Goal: Information Seeking & Learning: Check status

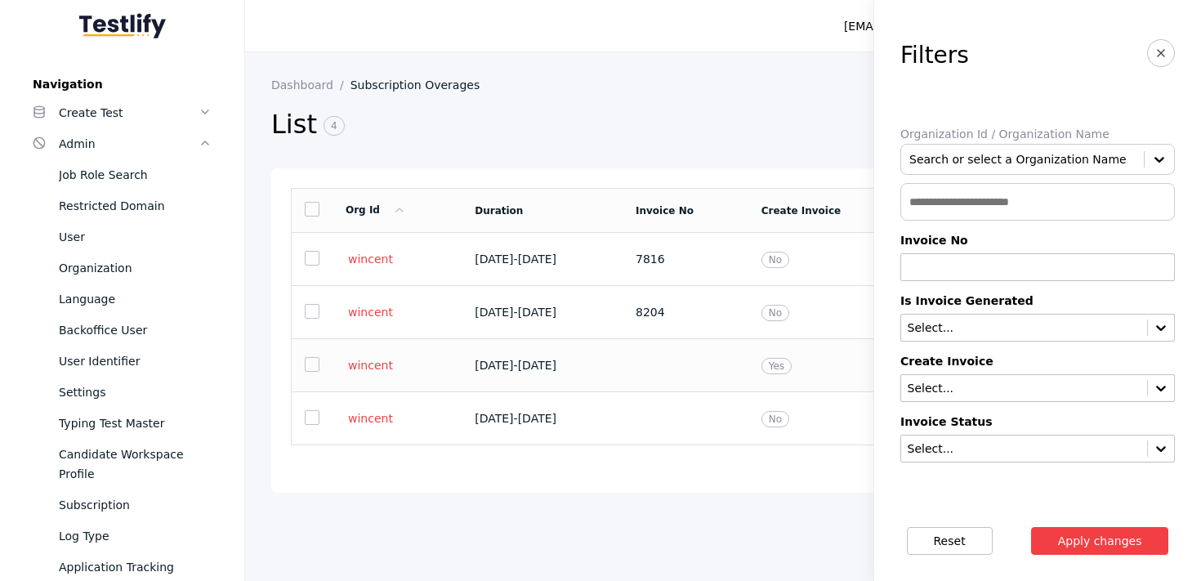
click at [681, 374] on td at bounding box center [686, 365] width 126 height 53
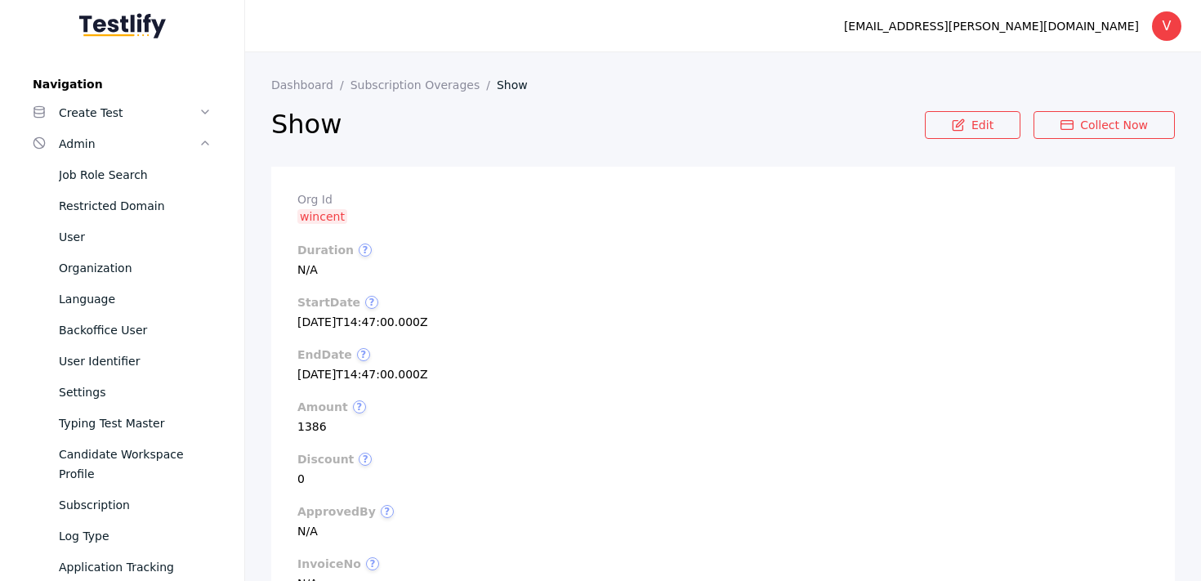
click at [327, 211] on link "wincent" at bounding box center [322, 216] width 50 height 15
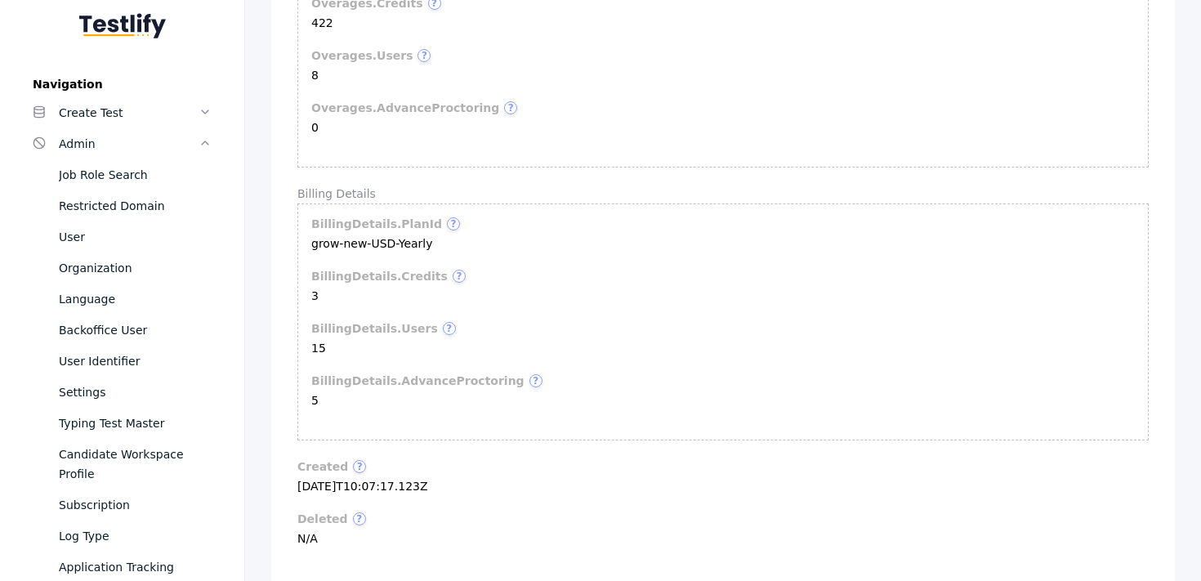
scroll to position [798, 0]
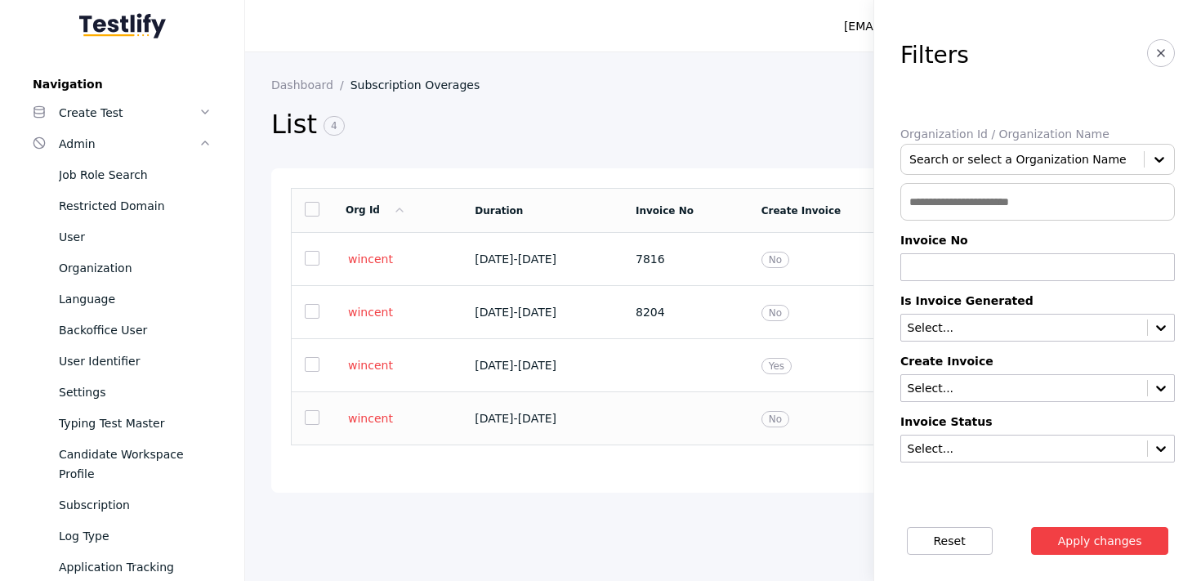
click at [623, 403] on td "[DATE] - [DATE]" at bounding box center [542, 418] width 161 height 53
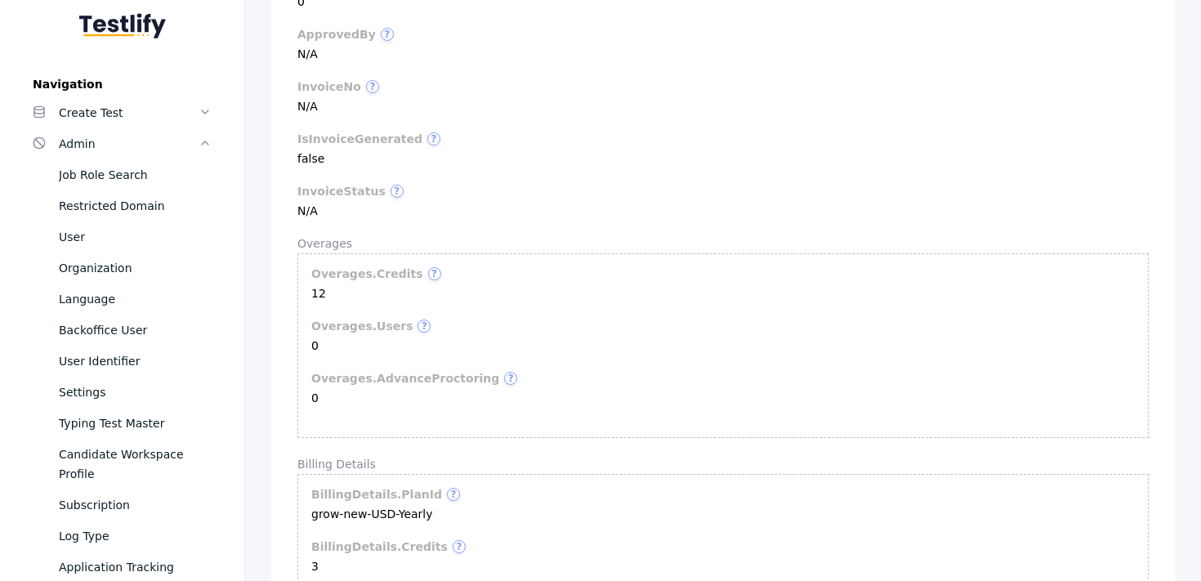
scroll to position [405, 0]
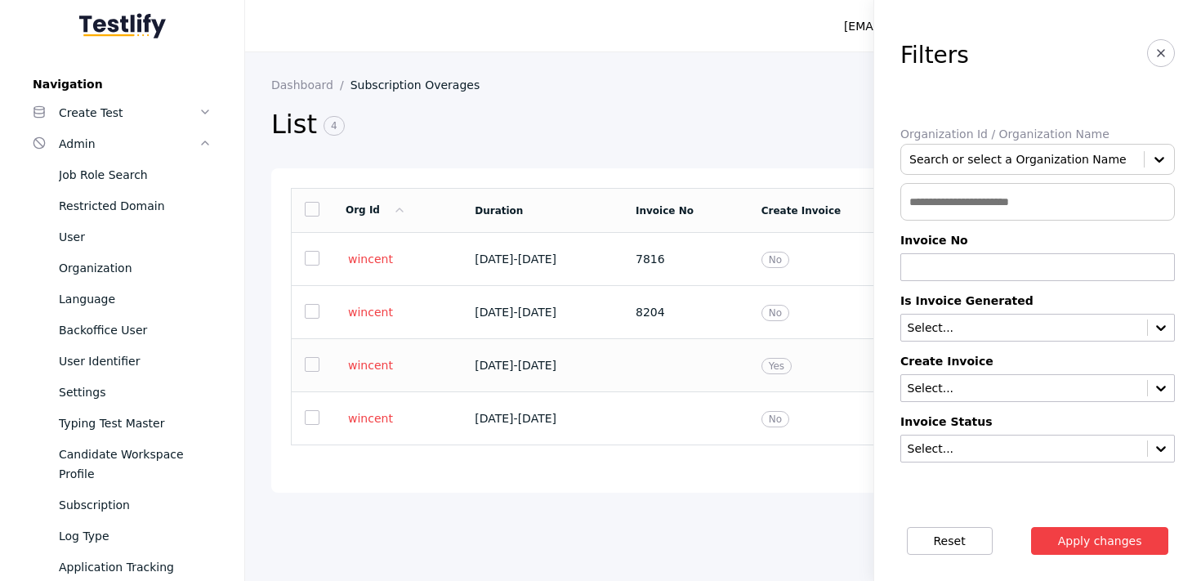
click at [610, 367] on section "[DATE] - [DATE]" at bounding box center [542, 365] width 135 height 13
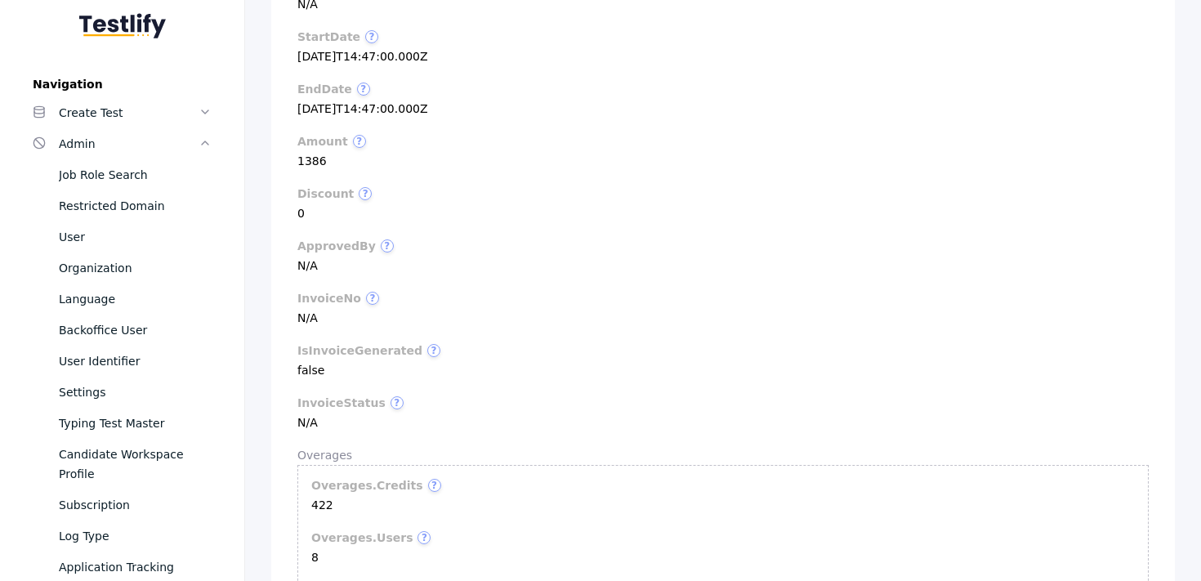
scroll to position [263, 0]
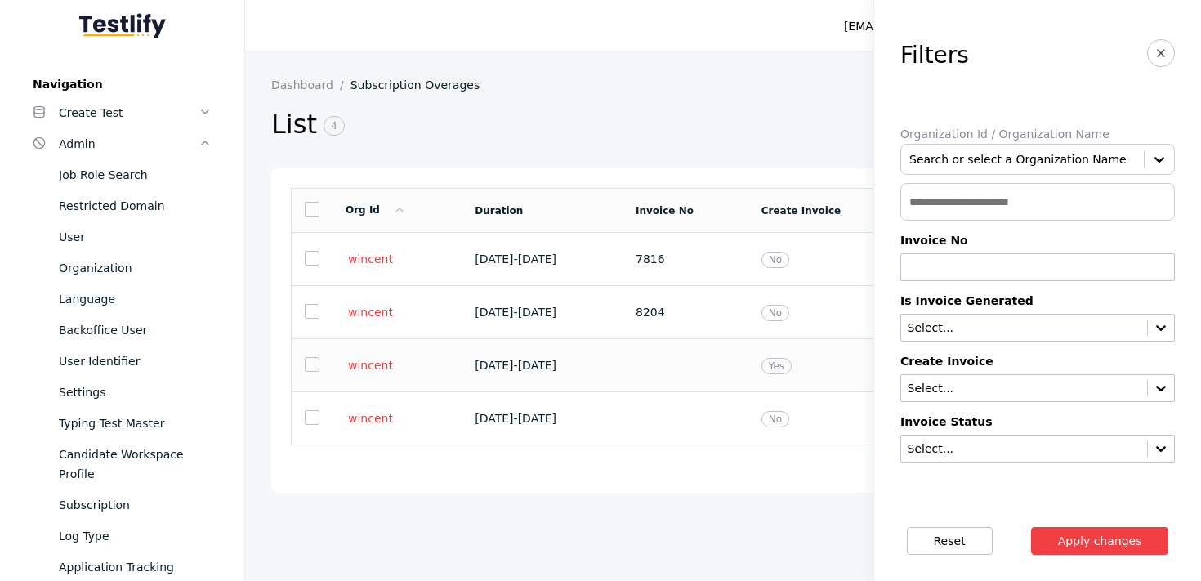
click at [692, 348] on td at bounding box center [686, 365] width 126 height 53
click at [692, 348] on section "[EMAIL_ADDRESS][PERSON_NAME][DOMAIN_NAME] V Log out Dashboard Subscription Over…" at bounding box center [723, 290] width 956 height 581
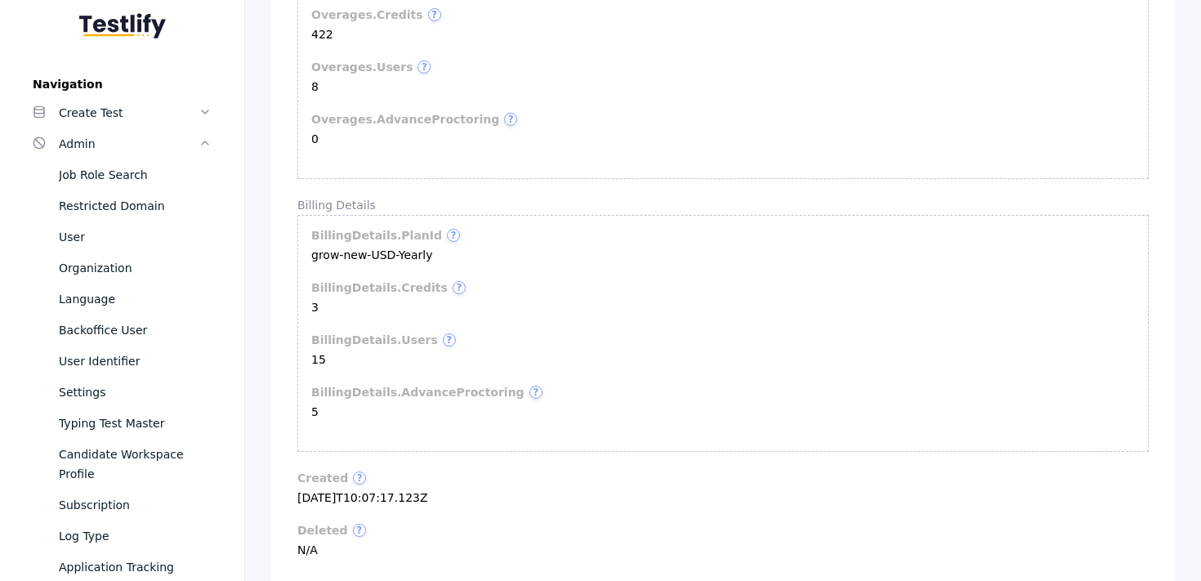
scroll to position [596, 0]
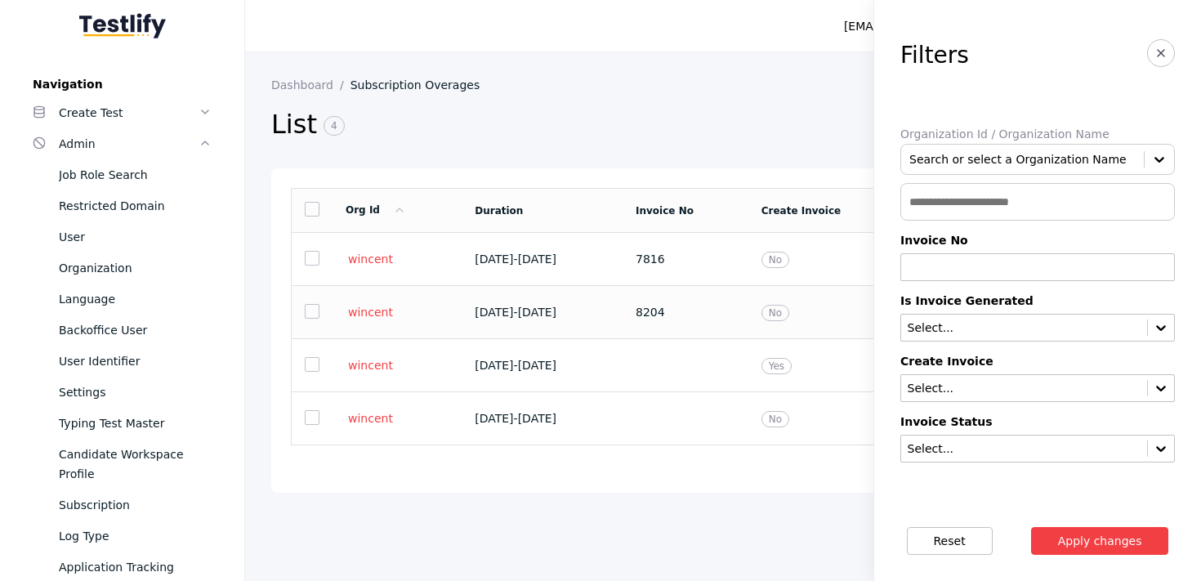
click at [688, 329] on td "8204" at bounding box center [686, 312] width 126 height 53
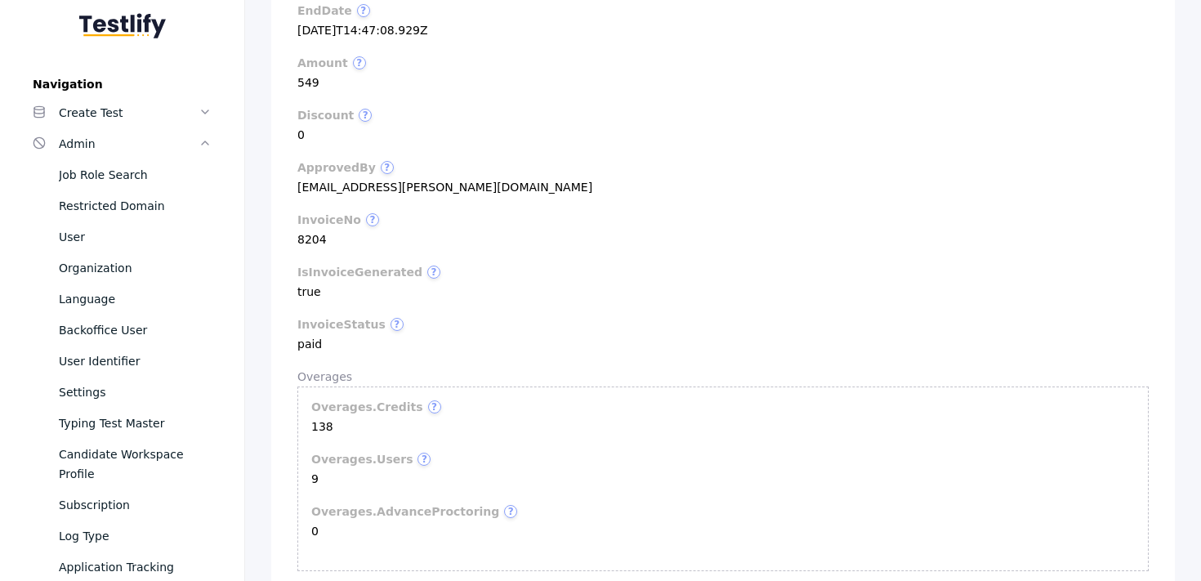
scroll to position [316, 0]
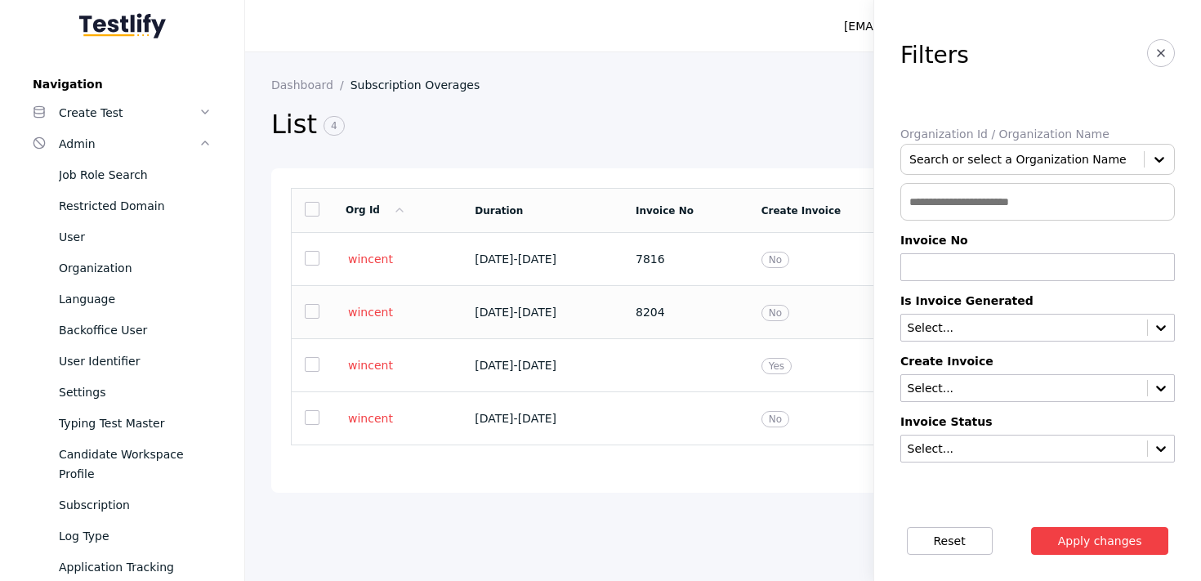
click at [623, 315] on td "[DATE] - [DATE]" at bounding box center [542, 312] width 161 height 53
click at [623, 326] on td "[DATE] - [DATE]" at bounding box center [542, 312] width 161 height 53
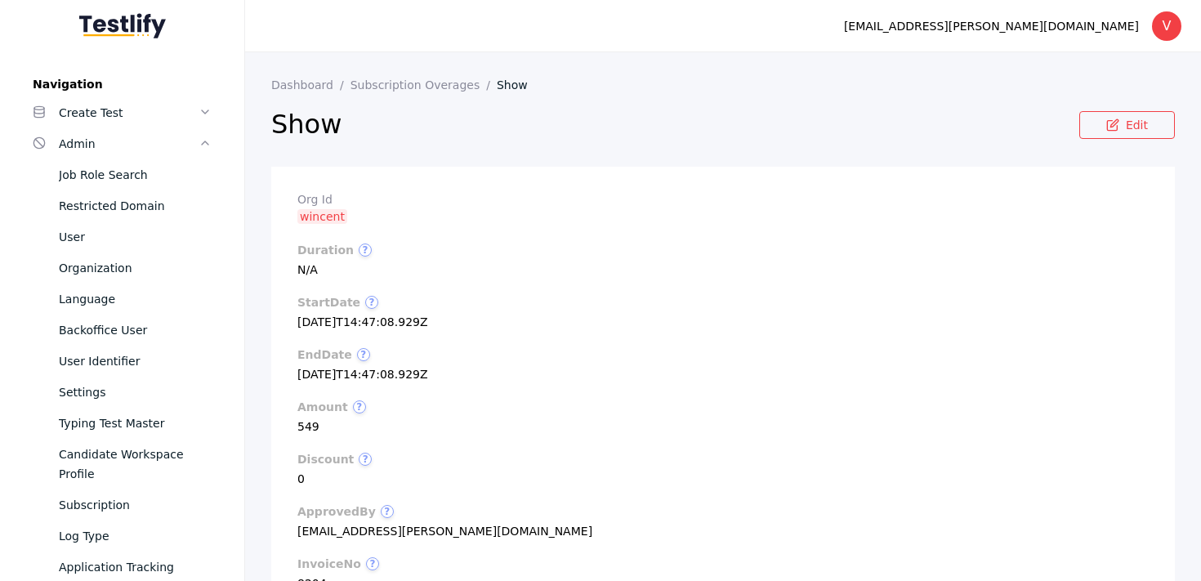
click at [322, 217] on link "wincent" at bounding box center [322, 216] width 50 height 15
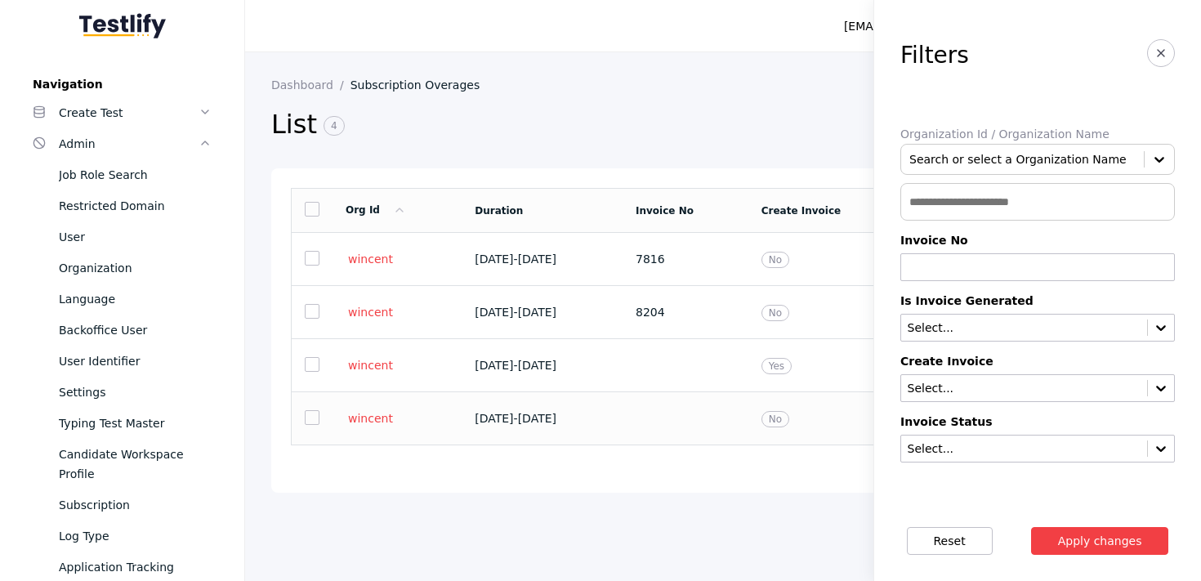
click at [608, 421] on section "[DATE] - [DATE]" at bounding box center [542, 418] width 135 height 13
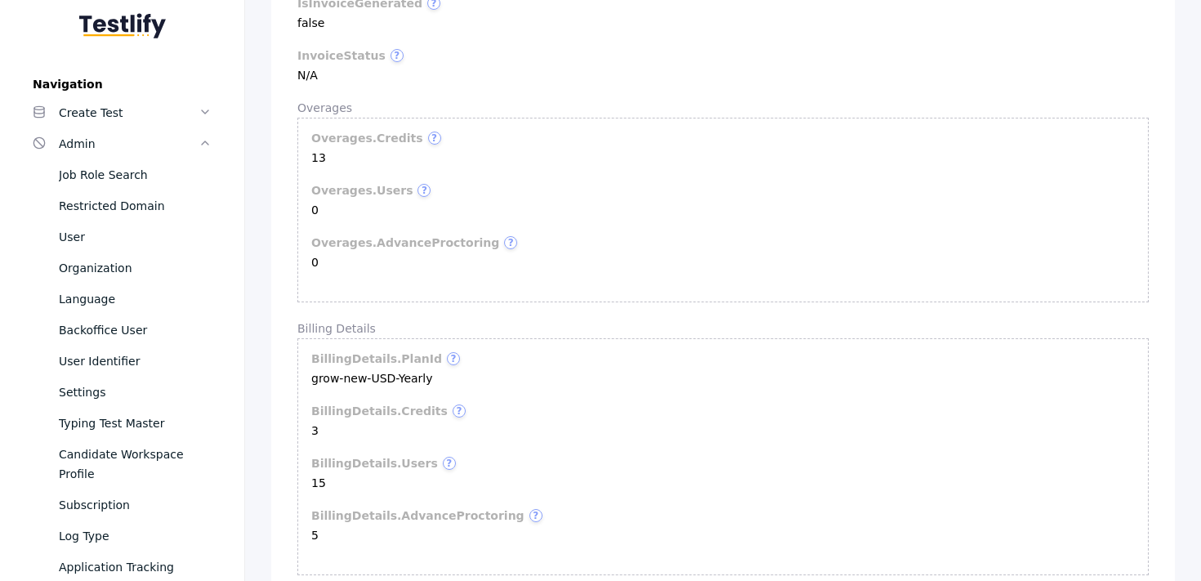
scroll to position [612, 0]
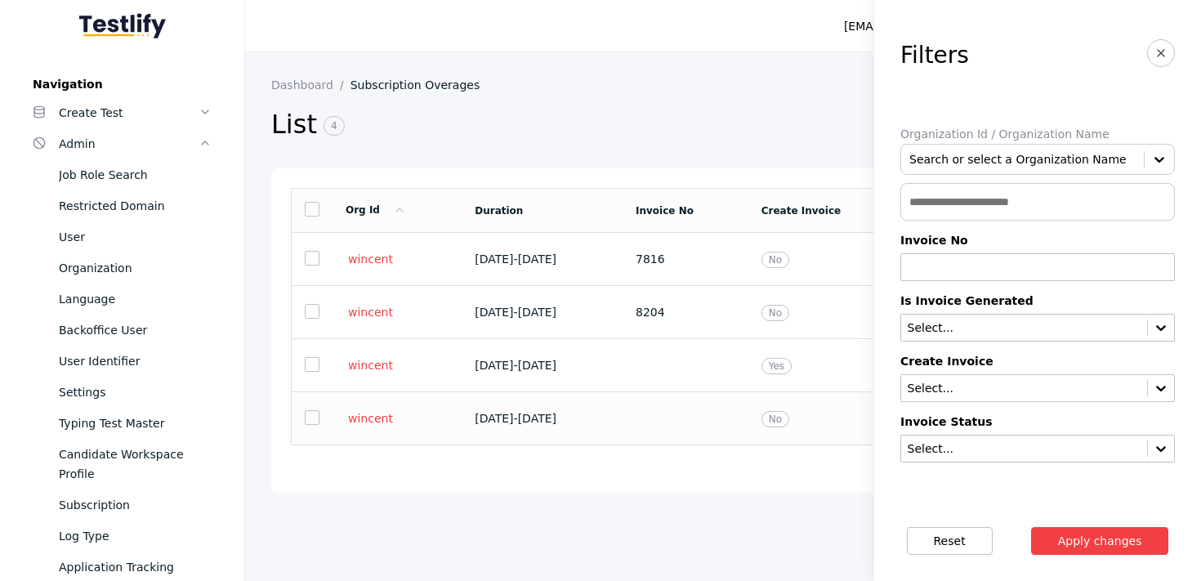
click at [610, 423] on section "[DATE] - [DATE]" at bounding box center [542, 418] width 135 height 13
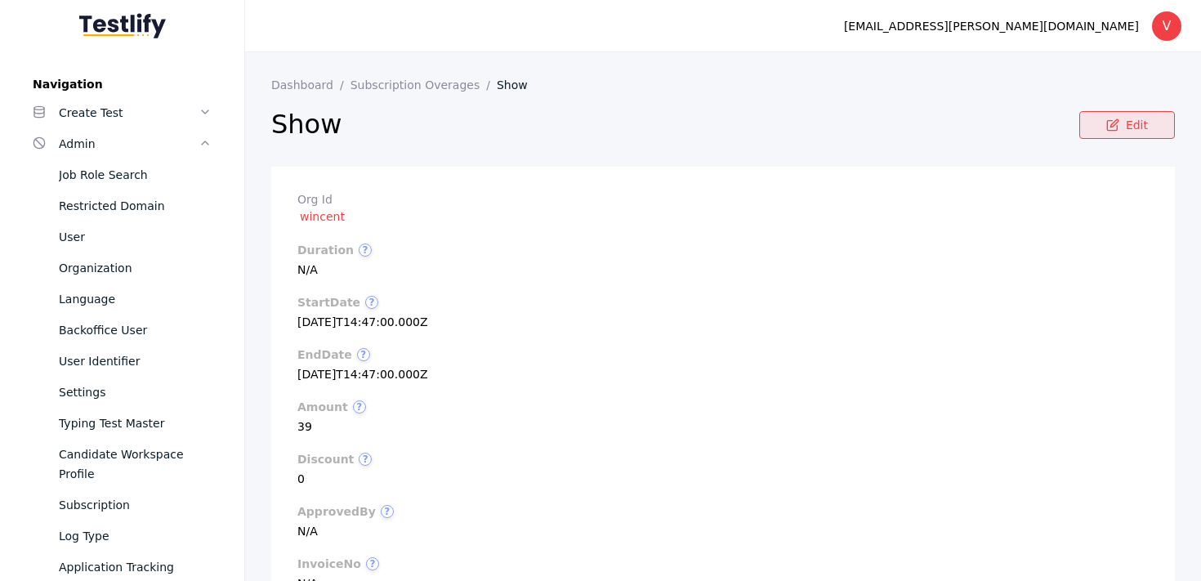
click at [1090, 127] on link "Edit" at bounding box center [1128, 125] width 96 height 28
click at [1089, 128] on link "Edit" at bounding box center [1128, 125] width 96 height 28
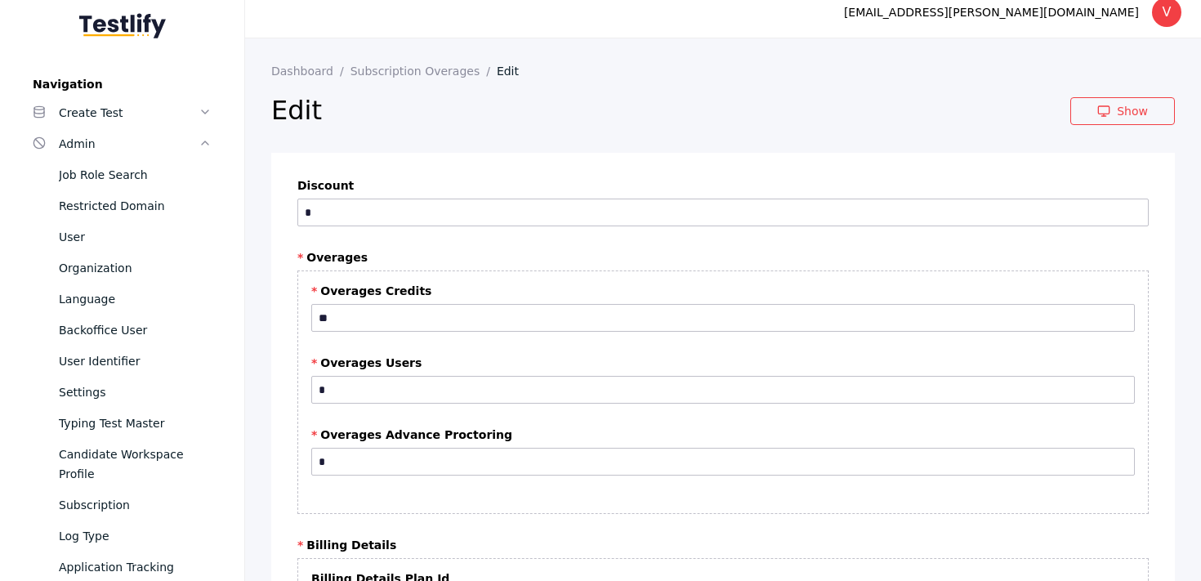
scroll to position [16, 0]
click at [620, 390] on input "*" at bounding box center [723, 388] width 824 height 28
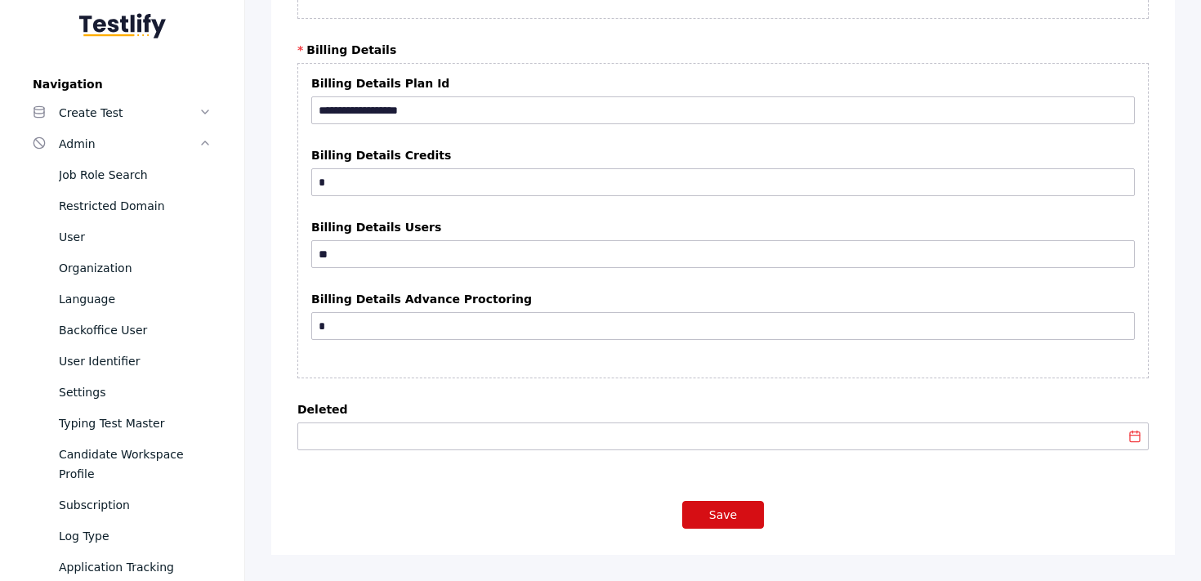
type input "*"
click at [731, 516] on button "Save" at bounding box center [723, 515] width 82 height 28
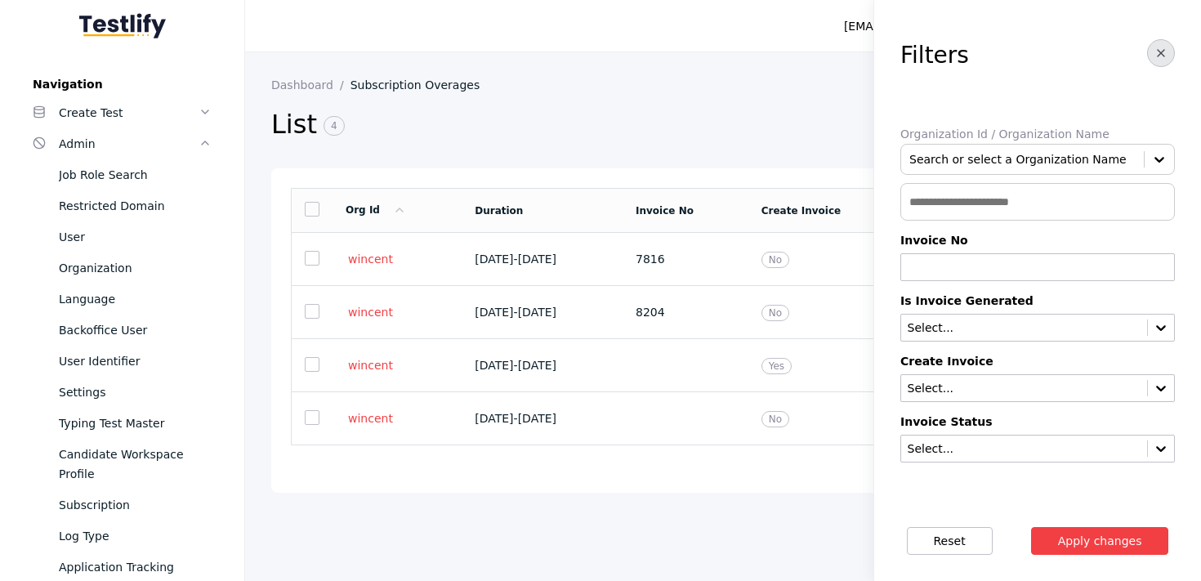
click at [1162, 51] on line "button" at bounding box center [1161, 53] width 7 height 7
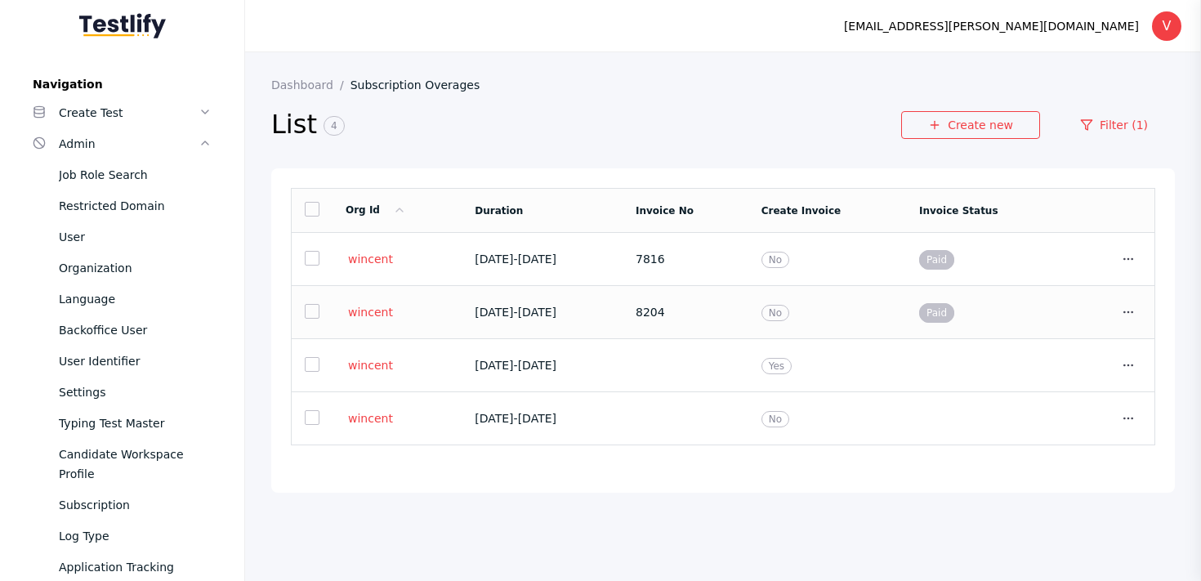
click at [698, 329] on td "8204" at bounding box center [686, 312] width 126 height 53
click at [698, 329] on section "[EMAIL_ADDRESS][PERSON_NAME][DOMAIN_NAME] V Log out Dashboard Subscription Over…" at bounding box center [723, 290] width 956 height 581
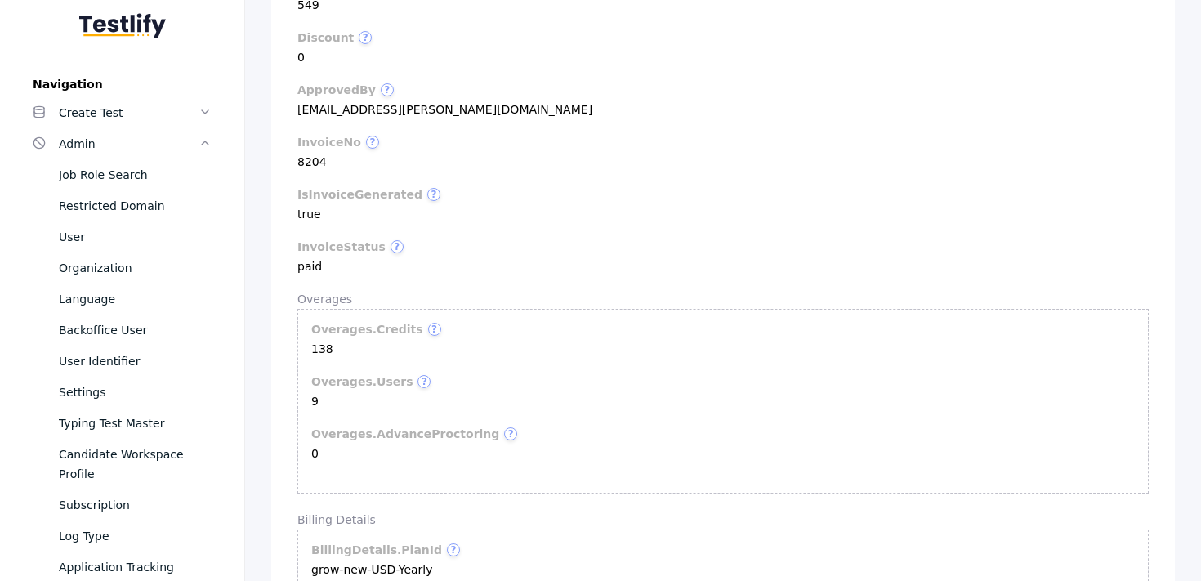
scroll to position [428, 0]
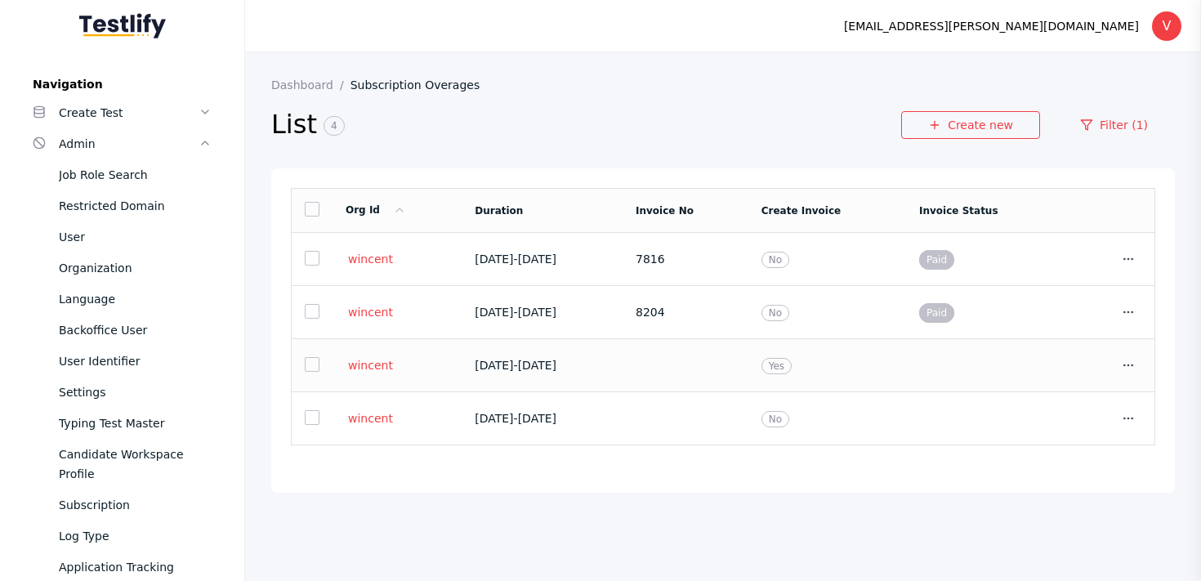
click at [623, 378] on td "[DATE] - [DATE]" at bounding box center [542, 365] width 161 height 53
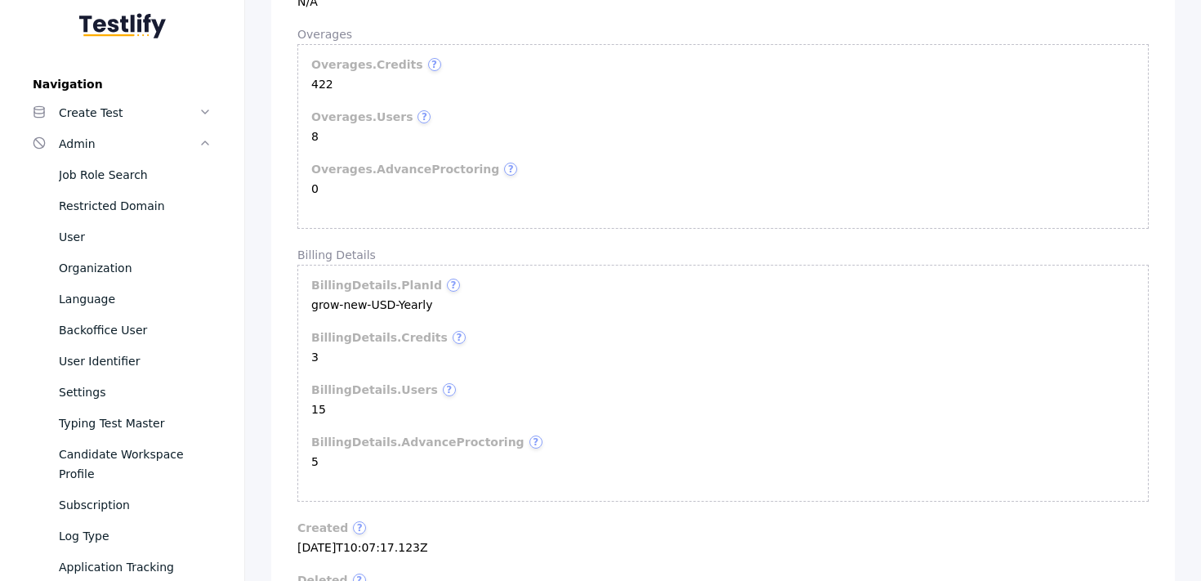
scroll to position [681, 0]
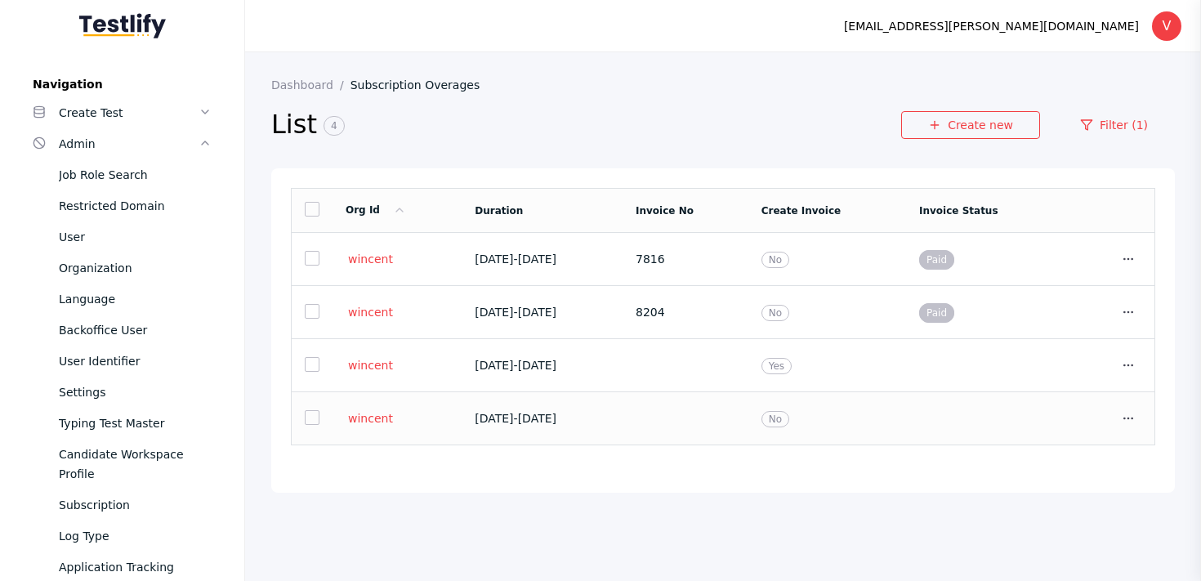
click at [597, 408] on td "[DATE] - [DATE]" at bounding box center [542, 418] width 161 height 53
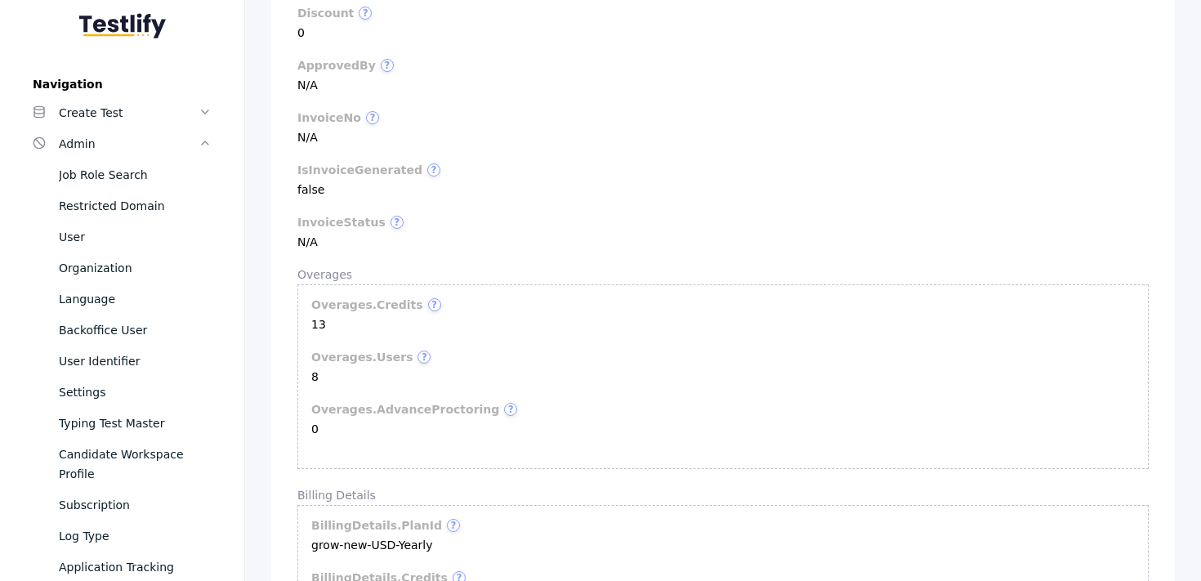
scroll to position [450, 0]
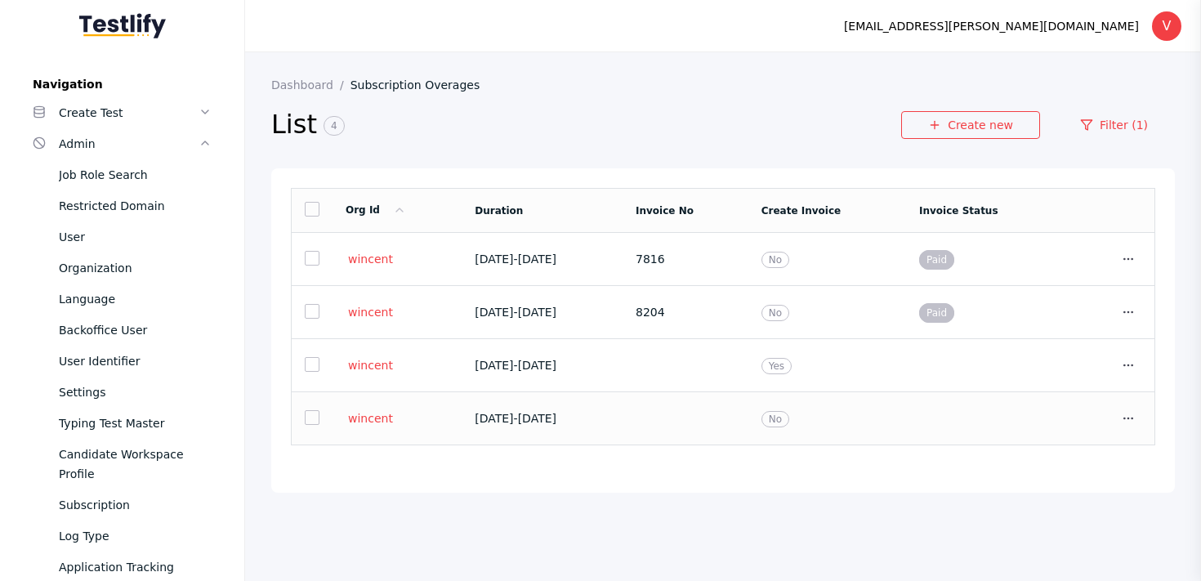
click at [610, 417] on section "[DATE] - [DATE]" at bounding box center [542, 418] width 135 height 13
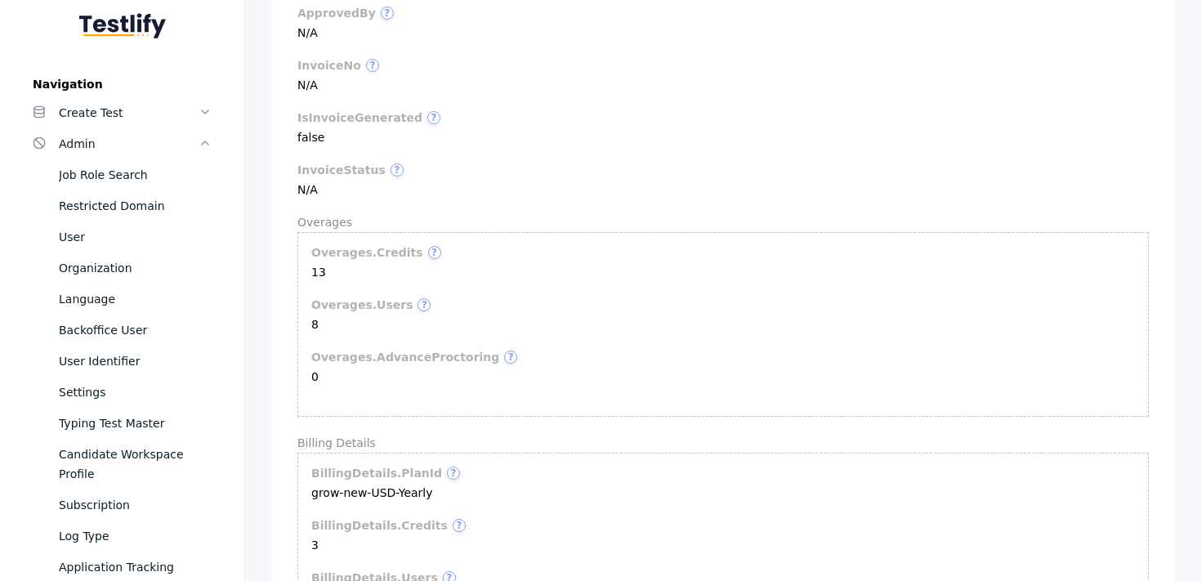
scroll to position [500, 0]
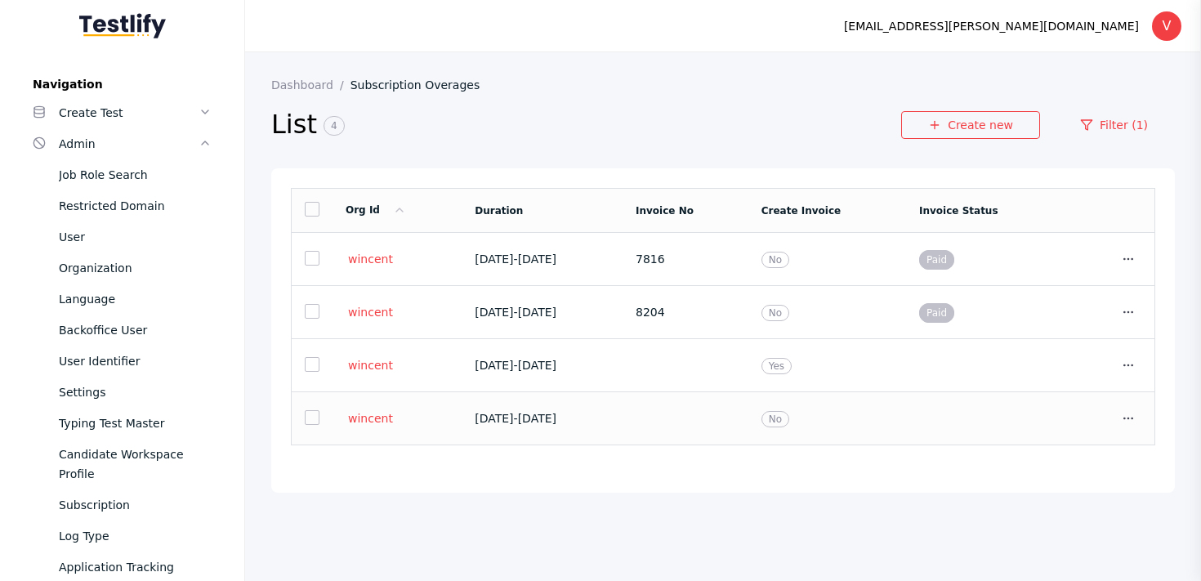
click at [623, 427] on td "[DATE] - [DATE]" at bounding box center [542, 418] width 161 height 53
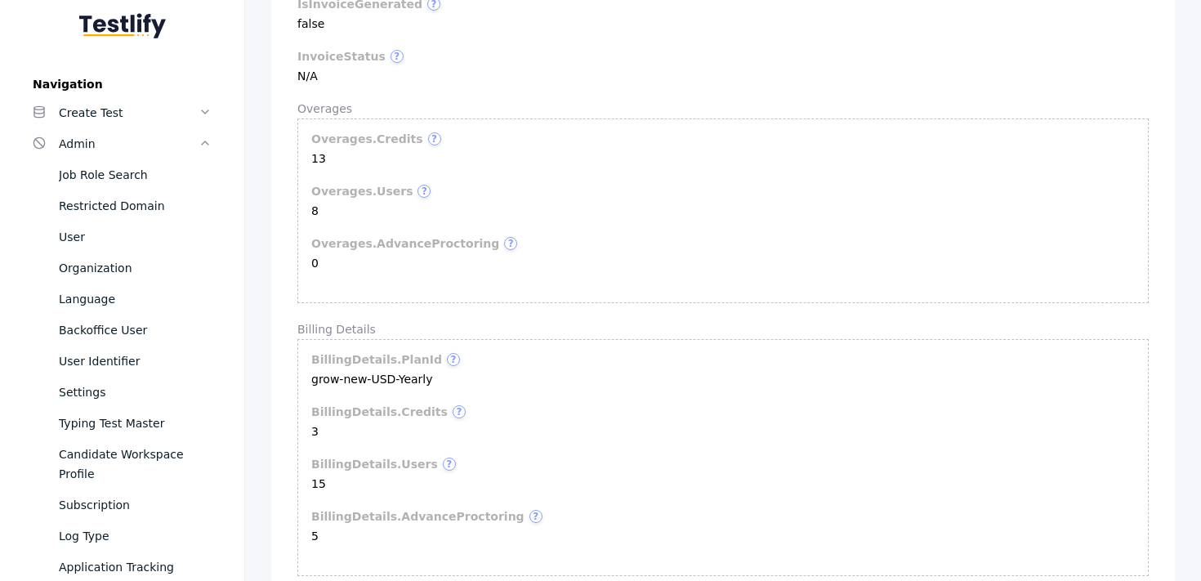
scroll to position [597, 0]
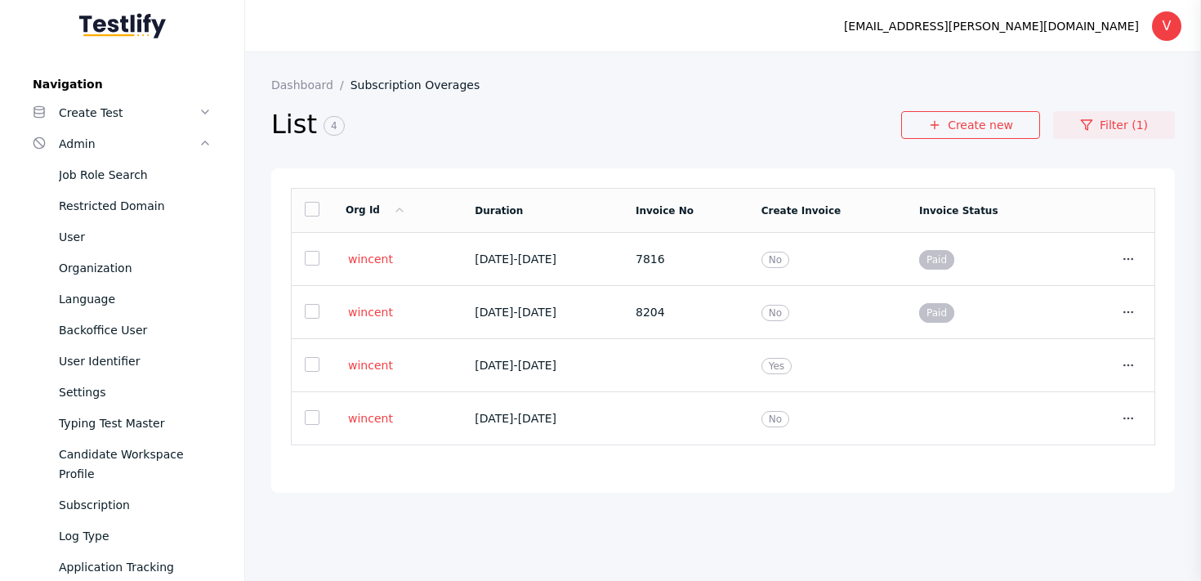
drag, startPoint x: 1096, startPoint y: 123, endPoint x: 1108, endPoint y: 135, distance: 16.8
click at [1108, 135] on link "Filter (1)" at bounding box center [1114, 125] width 122 height 28
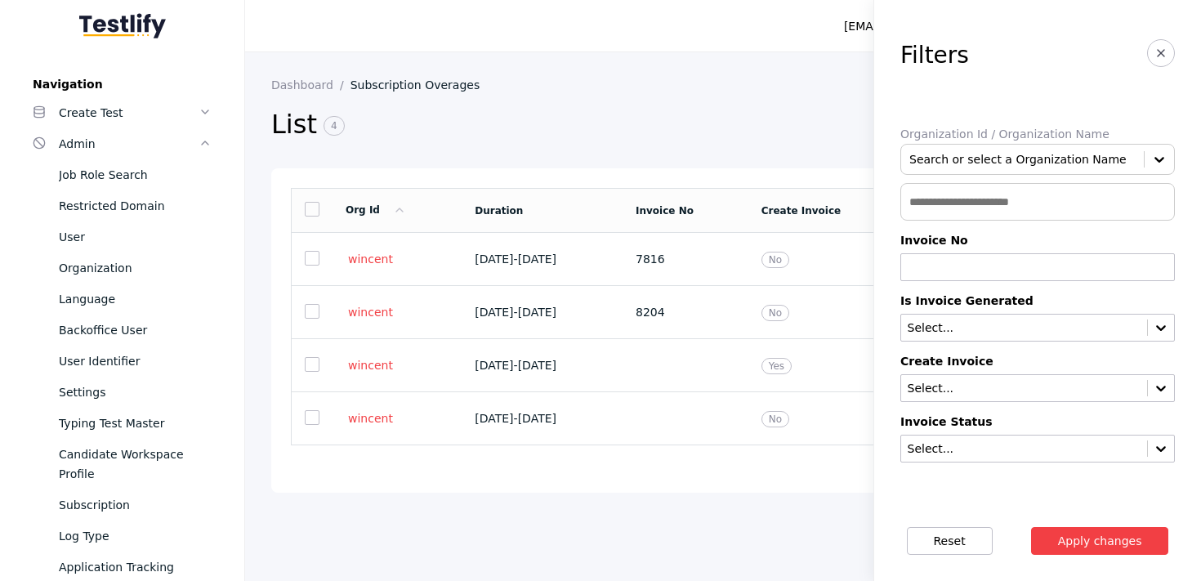
click at [1002, 190] on input "text" at bounding box center [1038, 202] width 275 height 38
paste input "**********"
type input "**********"
click at [1031, 527] on button "Apply changes" at bounding box center [1100, 541] width 138 height 28
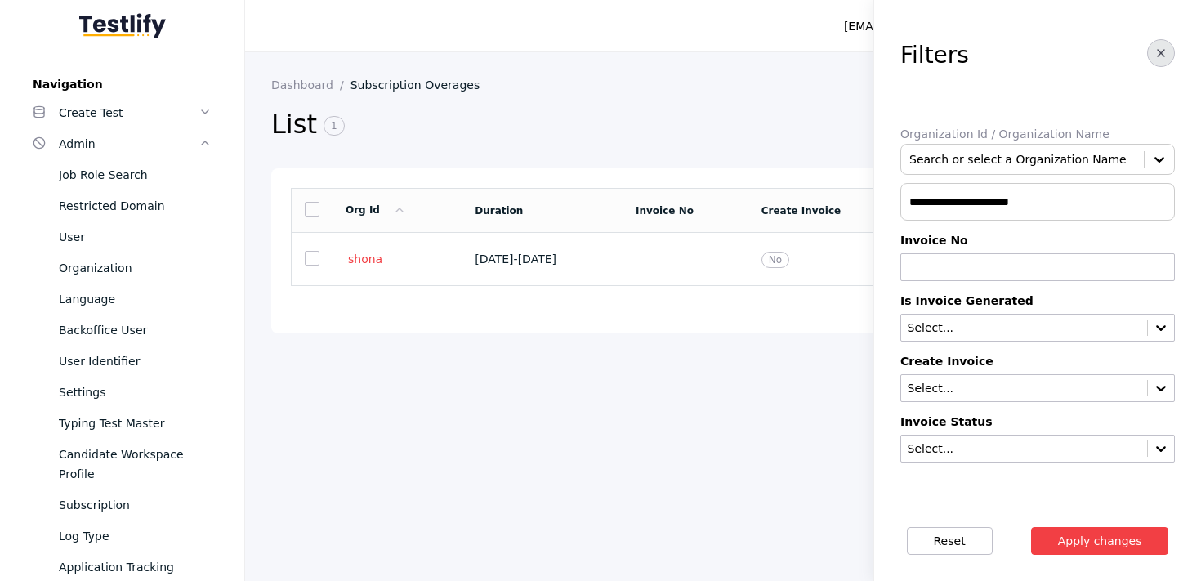
click at [1164, 47] on icon "button" at bounding box center [1161, 53] width 13 height 13
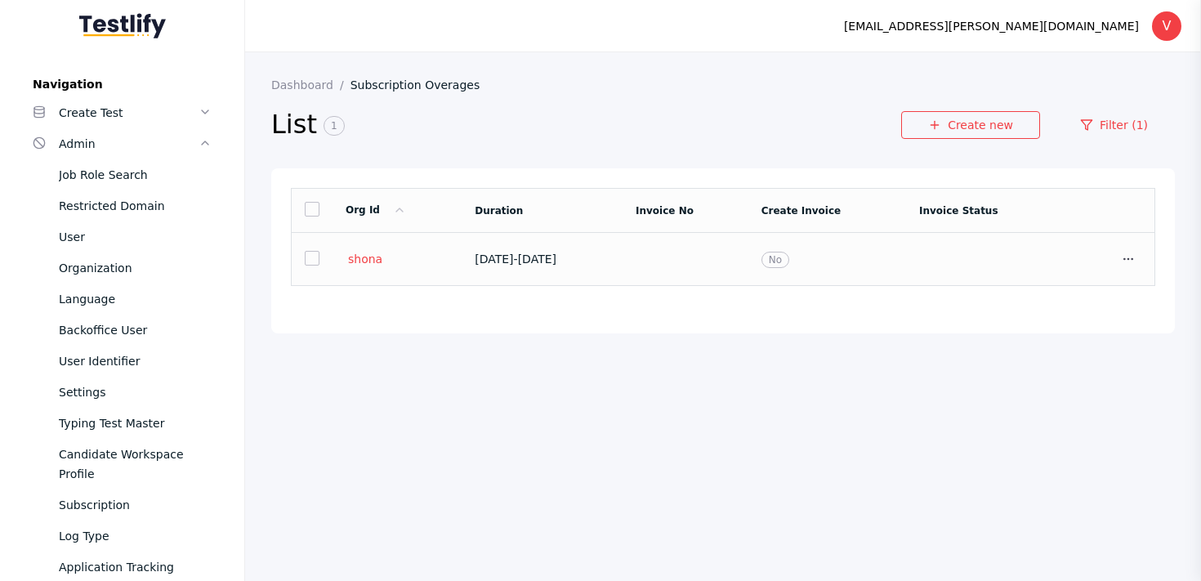
click at [699, 262] on td at bounding box center [686, 259] width 126 height 53
click at [1121, 123] on link "Filter (1)" at bounding box center [1114, 125] width 122 height 28
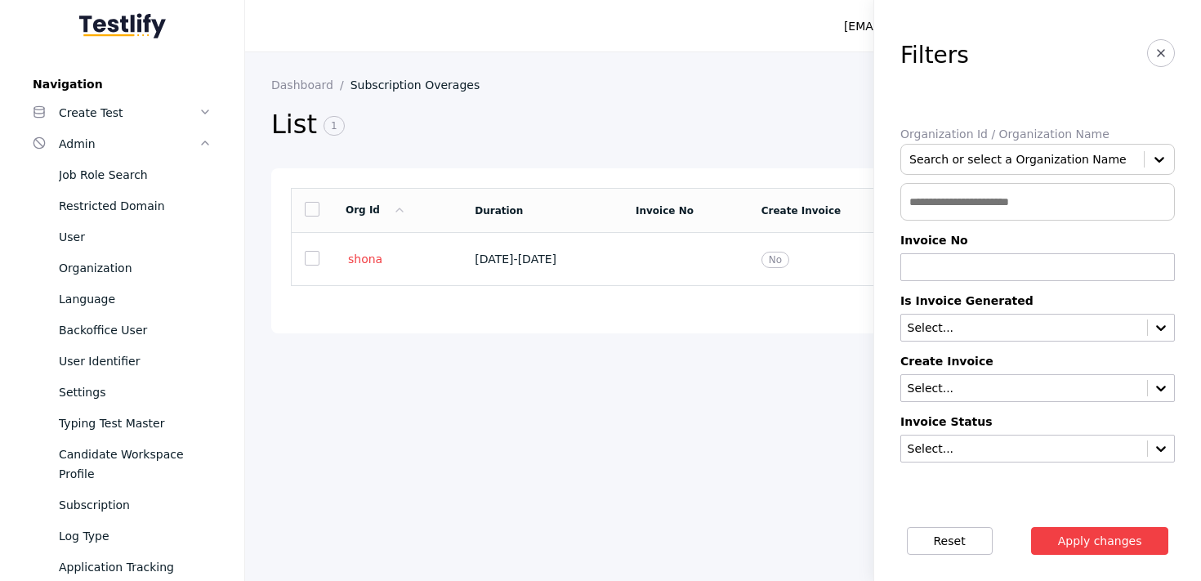
click at [1033, 190] on input "text" at bounding box center [1038, 202] width 275 height 38
paste input "**********"
type input "**********"
click at [1031, 527] on button "Apply changes" at bounding box center [1100, 541] width 138 height 28
click at [749, 269] on td at bounding box center [686, 259] width 126 height 53
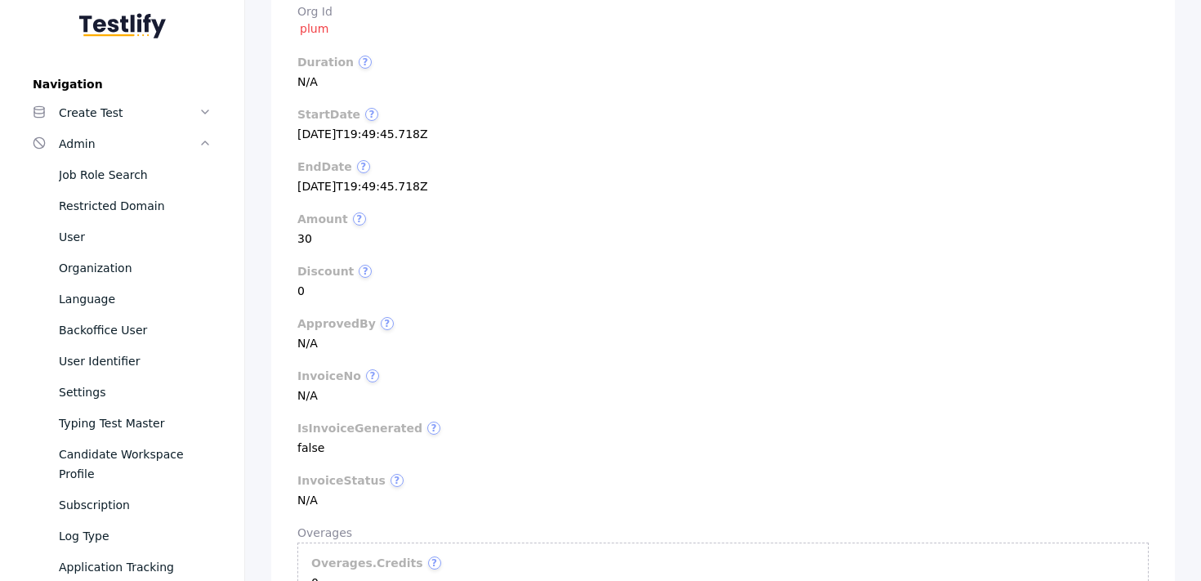
scroll to position [181, 0]
